Goal: Check status: Check status

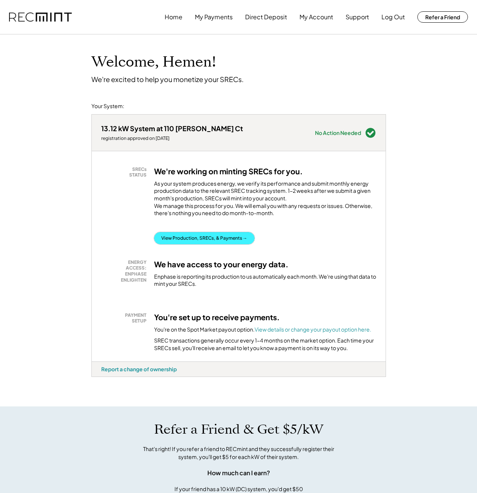
click at [198, 244] on button "View Production, SRECs, & Payments →" at bounding box center [204, 238] width 101 height 12
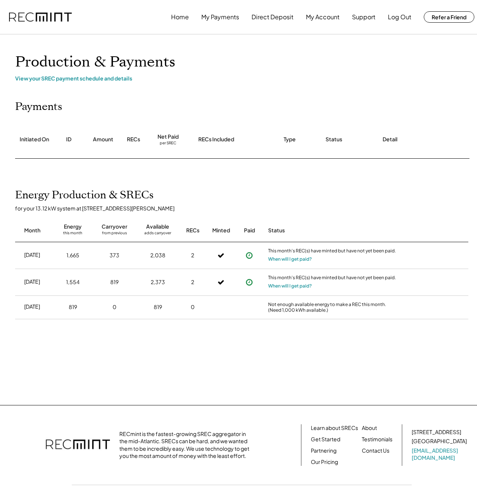
click at [330, 138] on div "Status" at bounding box center [334, 140] width 17 height 8
click at [387, 136] on div "Detail" at bounding box center [390, 140] width 15 height 8
